Goal: Task Accomplishment & Management: Complete application form

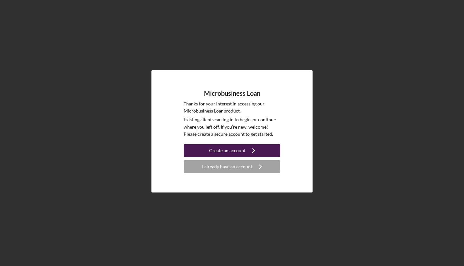
click at [241, 152] on div "Create an account" at bounding box center [227, 150] width 36 height 13
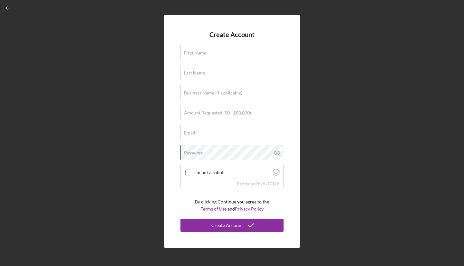
click at [241, 152] on div "Password" at bounding box center [232, 153] width 103 height 16
click at [202, 55] on label "First Name" at bounding box center [195, 52] width 22 height 5
click at [202, 55] on input "First Name" at bounding box center [232, 52] width 103 height 15
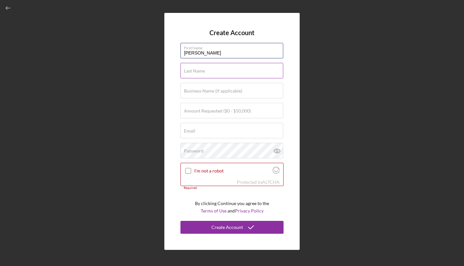
type input "[PERSON_NAME]"
click at [230, 71] on div "Last Name Required" at bounding box center [232, 71] width 103 height 16
type input "[PERSON_NAME]"
click at [232, 89] on label "Business Name (if applicable)" at bounding box center [213, 90] width 58 height 5
click at [232, 89] on input "Business Name (if applicable)" at bounding box center [232, 90] width 103 height 15
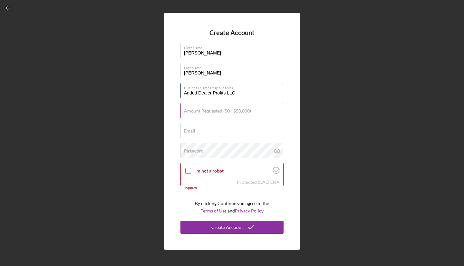
type input "Added Dealer Profits LLC"
click at [246, 114] on input "Amount Requested ($0 - $50,000)" at bounding box center [232, 110] width 103 height 15
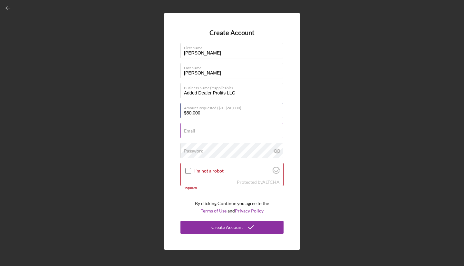
type input "$50,000"
click at [252, 132] on div "Email Required" at bounding box center [232, 131] width 103 height 16
type input "T"
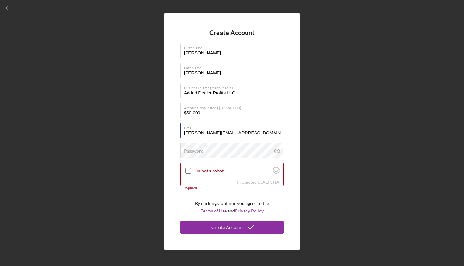
type input "[PERSON_NAME][EMAIL_ADDRESS][DOMAIN_NAME]"
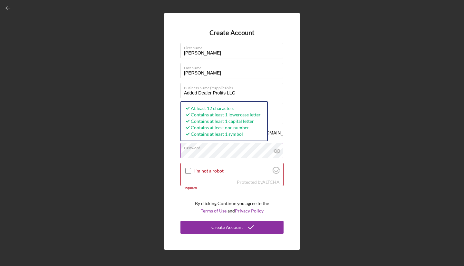
click at [278, 151] on icon at bounding box center [277, 151] width 2 height 2
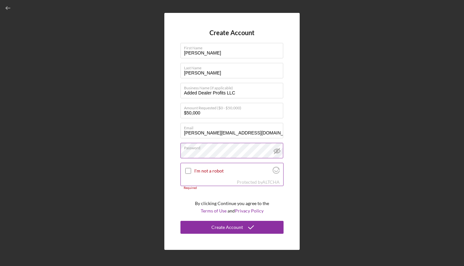
click at [189, 171] on input "I'm not a robot" at bounding box center [188, 171] width 6 height 6
checkbox input "true"
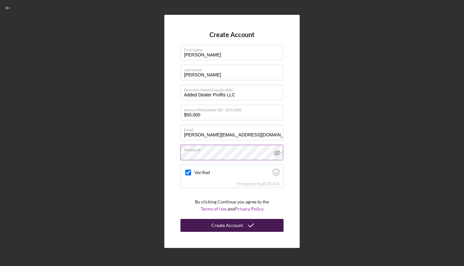
click at [222, 225] on div "Create Account" at bounding box center [228, 225] width 32 height 13
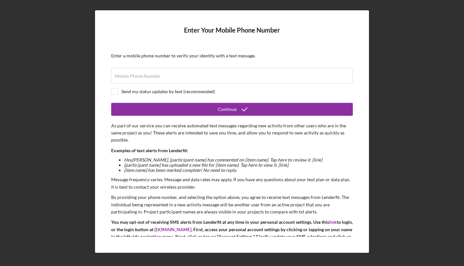
scroll to position [25, 0]
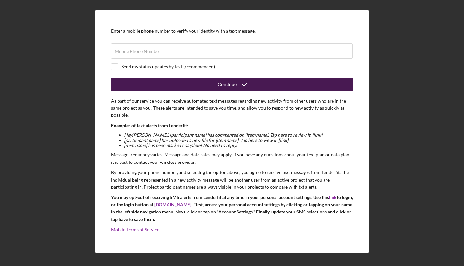
click at [248, 86] on icon "submit" at bounding box center [245, 84] width 16 height 16
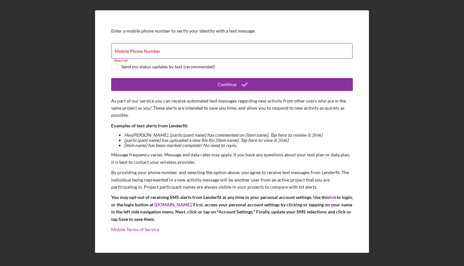
click at [261, 54] on input "Mobile Phone Number" at bounding box center [232, 50] width 242 height 15
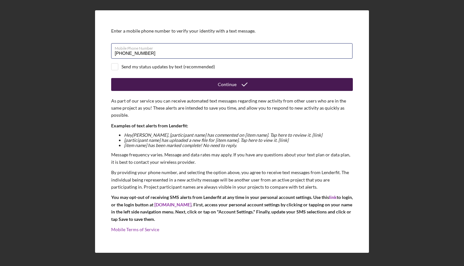
type input "[PHONE_NUMBER]"
click at [264, 84] on button "Continue" at bounding box center [232, 84] width 242 height 13
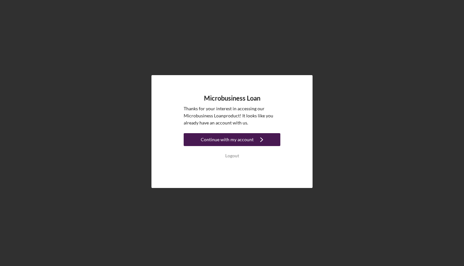
click at [259, 142] on icon "Icon/Navigate" at bounding box center [262, 140] width 16 height 16
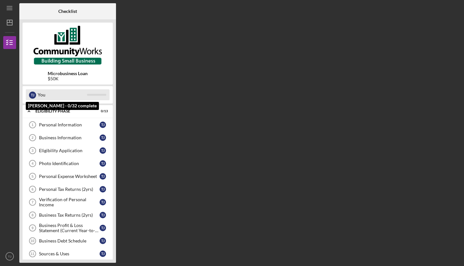
click at [100, 96] on div "T J You" at bounding box center [68, 94] width 84 height 11
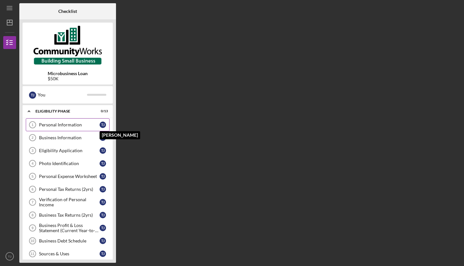
click at [105, 124] on div "T J" at bounding box center [103, 125] width 6 height 6
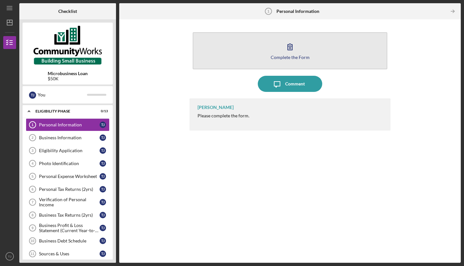
click at [286, 51] on icon "button" at bounding box center [290, 47] width 16 height 16
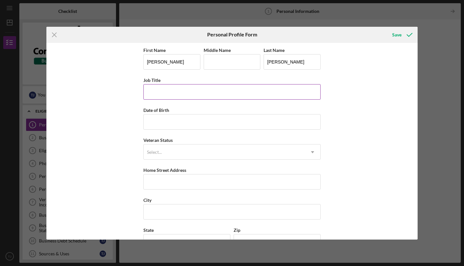
click at [254, 89] on input "Job Title" at bounding box center [232, 91] width 177 height 15
type input "Manager"
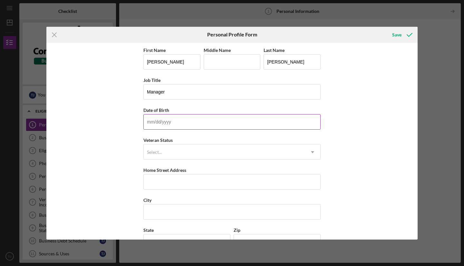
click at [206, 122] on input "Date of Birth" at bounding box center [232, 121] width 177 height 15
type input "[DATE]"
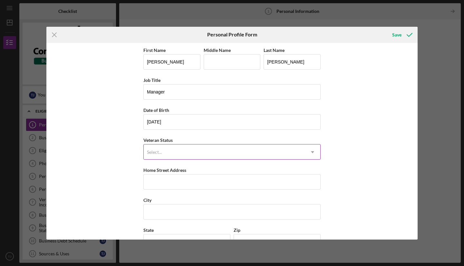
click at [190, 155] on div "Select..." at bounding box center [224, 152] width 161 height 15
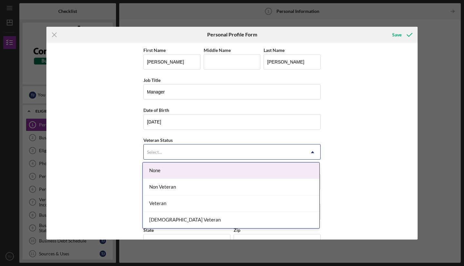
click at [188, 174] on div "None" at bounding box center [231, 171] width 177 height 16
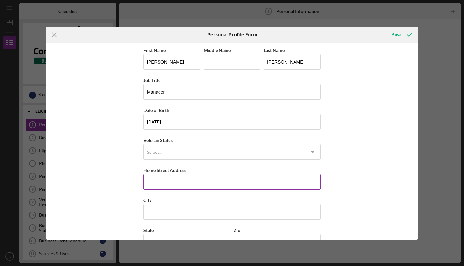
click at [186, 181] on input "Home Street Address" at bounding box center [232, 181] width 177 height 15
type input "[STREET_ADDRESS]"
click at [255, 211] on input "City" at bounding box center [232, 211] width 177 height 15
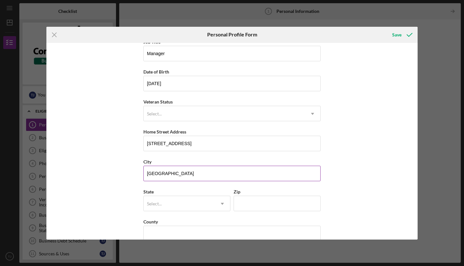
scroll to position [50, 0]
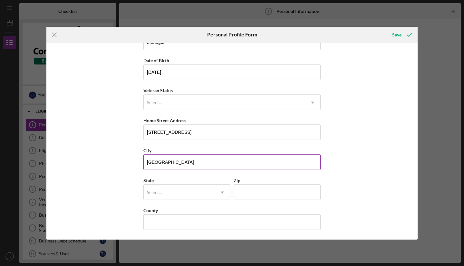
type input "[GEOGRAPHIC_DATA]"
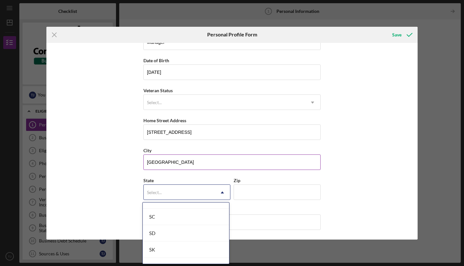
scroll to position [1014, 0]
click at [193, 219] on div "SC" at bounding box center [186, 216] width 86 height 16
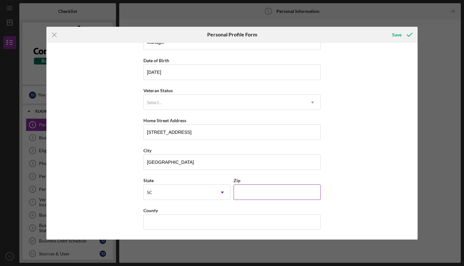
click at [263, 193] on input "Zip" at bounding box center [277, 191] width 87 height 15
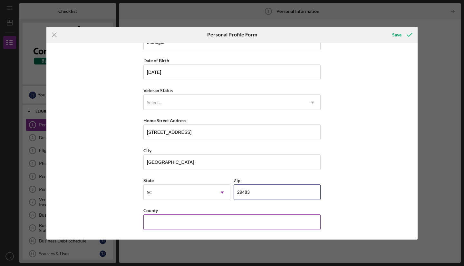
type input "29483"
click at [279, 220] on input "County" at bounding box center [232, 221] width 177 height 15
type input "[GEOGRAPHIC_DATA]"
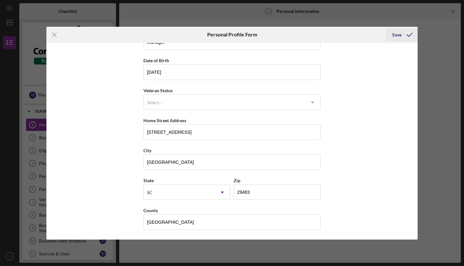
click at [397, 35] on div "Save" at bounding box center [396, 34] width 9 height 13
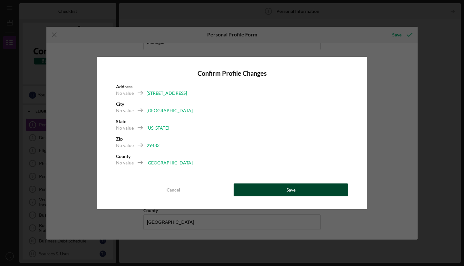
click at [318, 193] on button "Save" at bounding box center [291, 189] width 114 height 13
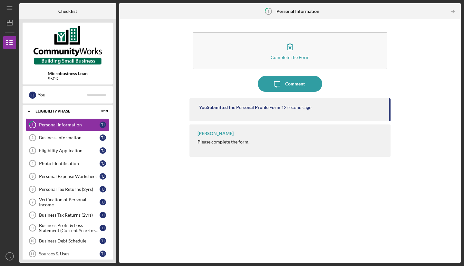
click at [255, 146] on div "[PERSON_NAME] Please complete the form." at bounding box center [290, 140] width 201 height 32
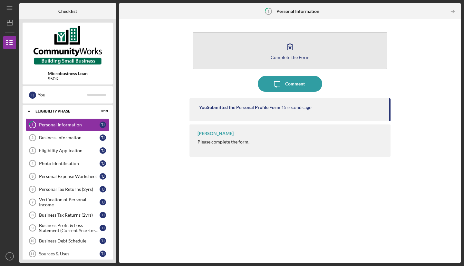
click at [289, 48] on icon "button" at bounding box center [290, 47] width 16 height 16
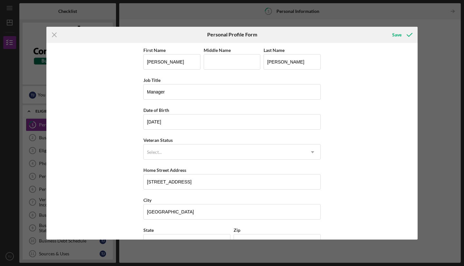
click at [448, 89] on div "Icon/Menu Close Personal Profile Form Save First Name [PERSON_NAME] Middle Name…" at bounding box center [232, 133] width 464 height 266
click at [57, 36] on icon "Icon/Menu Close" at bounding box center [54, 35] width 16 height 16
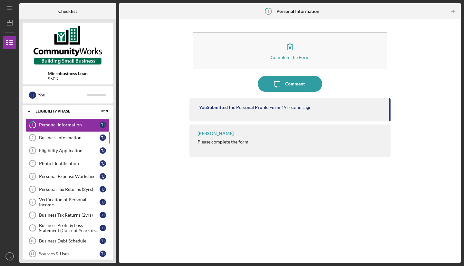
click at [75, 139] on div "Business Information" at bounding box center [69, 137] width 61 height 5
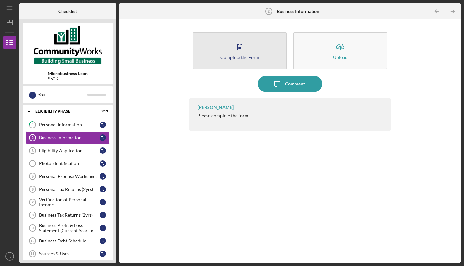
click at [246, 56] on div "Complete the Form" at bounding box center [240, 57] width 39 height 5
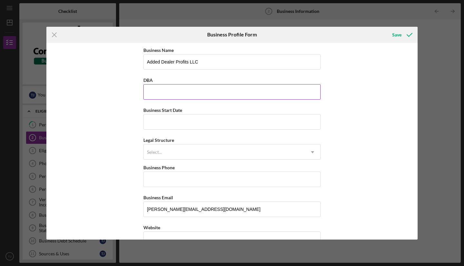
click at [227, 92] on input "DBA" at bounding box center [232, 91] width 177 height 15
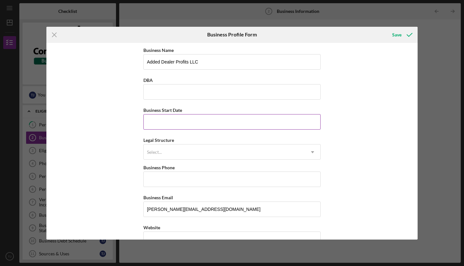
click at [227, 123] on input "Business Start Date" at bounding box center [232, 121] width 177 height 15
click at [444, 158] on div "Icon/Menu Close Business Profile Form Save Business Name Added Dealer Profits L…" at bounding box center [232, 133] width 464 height 266
click at [50, 36] on icon "Icon/Menu Close" at bounding box center [54, 35] width 16 height 16
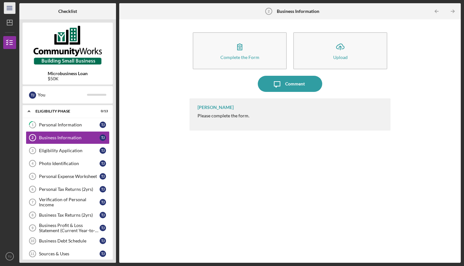
click at [8, 7] on icon "Icon/Menu" at bounding box center [10, 8] width 15 height 15
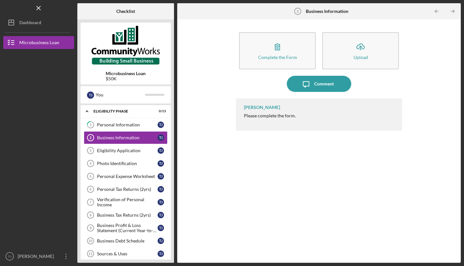
click at [38, 125] on div at bounding box center [38, 99] width 71 height 101
click at [38, 24] on div "Dashboard" at bounding box center [30, 23] width 22 height 15
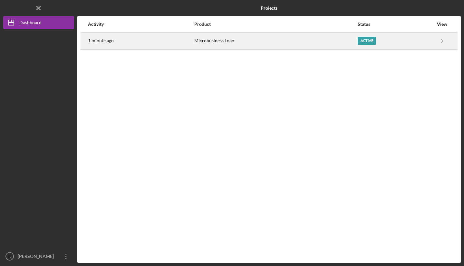
click at [217, 47] on div "Microbusiness Loan" at bounding box center [275, 41] width 163 height 16
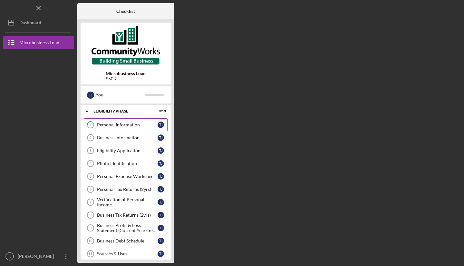
click at [136, 129] on link "1 Personal Information T J" at bounding box center [126, 124] width 84 height 13
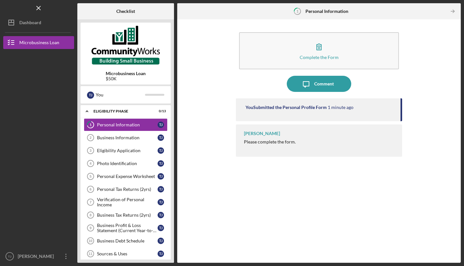
click at [296, 140] on div "[PERSON_NAME] Please complete the form." at bounding box center [319, 140] width 166 height 32
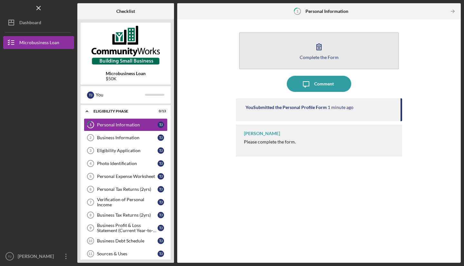
click at [322, 55] on div "Complete the Form" at bounding box center [319, 57] width 39 height 5
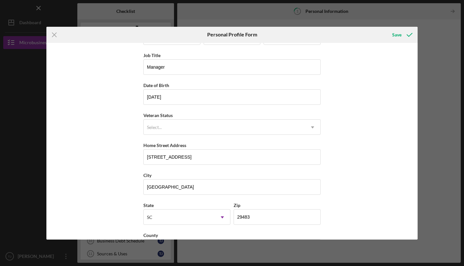
scroll to position [26, 0]
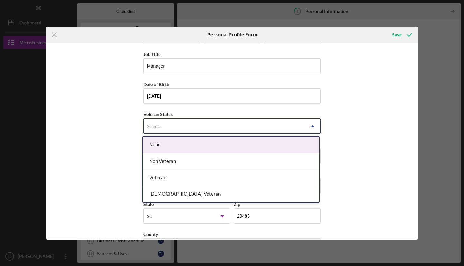
click at [238, 151] on div "None" at bounding box center [231, 145] width 177 height 16
click at [197, 164] on div "Non Veteran" at bounding box center [231, 161] width 177 height 16
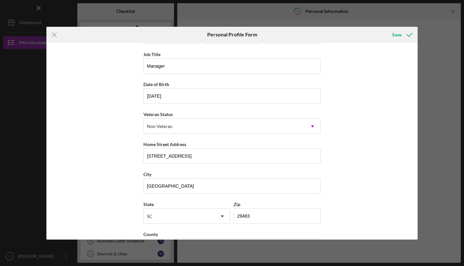
scroll to position [50, 0]
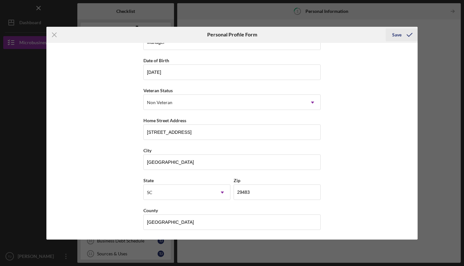
click at [395, 38] on div "Save" at bounding box center [396, 34] width 9 height 13
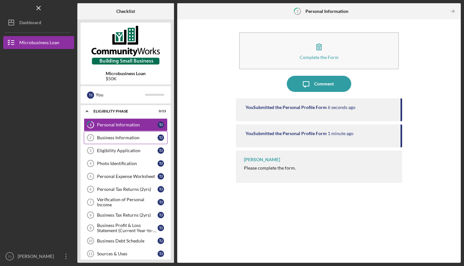
click at [146, 138] on div "Business Information" at bounding box center [127, 137] width 61 height 5
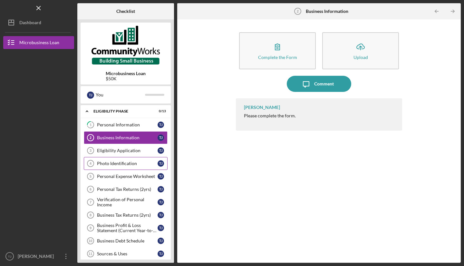
click at [133, 166] on div "Photo Identification" at bounding box center [127, 163] width 61 height 5
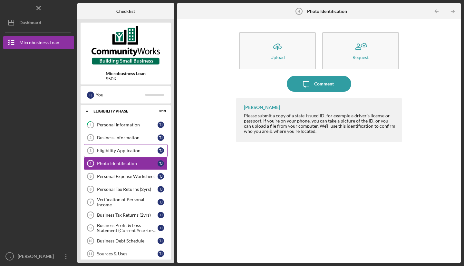
click at [130, 150] on div "Eligibility Application" at bounding box center [127, 150] width 61 height 5
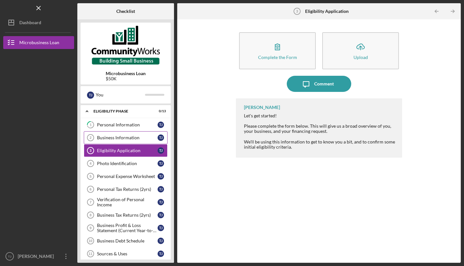
click at [129, 141] on link "Business Information 2 Business Information T J" at bounding box center [126, 137] width 84 height 13
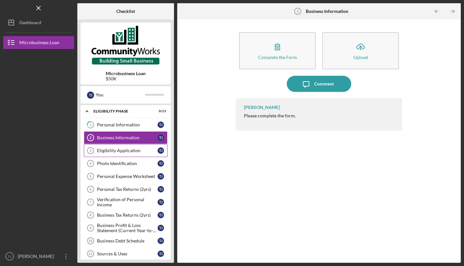
click at [127, 150] on div "Eligibility Application" at bounding box center [127, 150] width 61 height 5
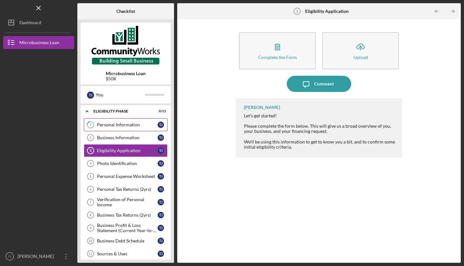
click at [127, 123] on div "Personal Information" at bounding box center [127, 124] width 61 height 5
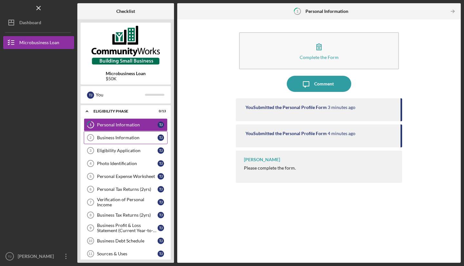
click at [125, 138] on div "Business Information" at bounding box center [127, 137] width 61 height 5
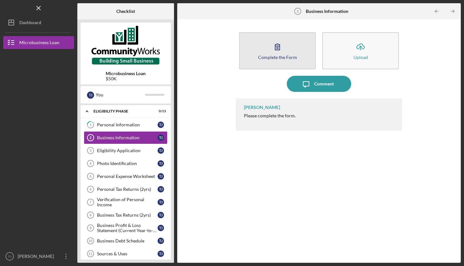
click at [290, 52] on button "Complete the Form Form" at bounding box center [277, 50] width 77 height 37
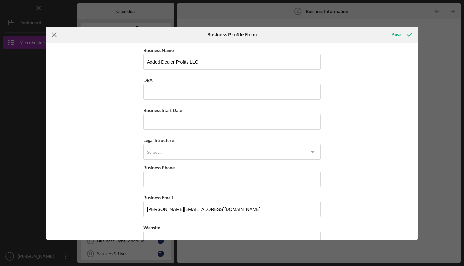
click at [60, 33] on icon "Icon/Menu Close" at bounding box center [54, 35] width 16 height 16
